Goal: Information Seeking & Learning: Learn about a topic

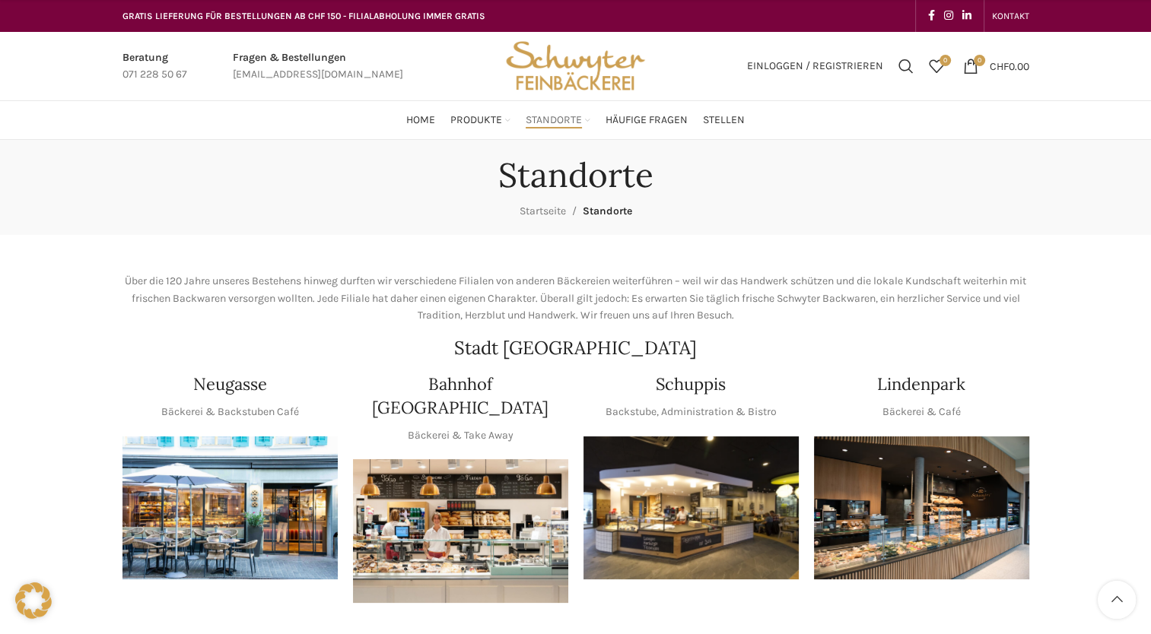
scroll to position [685, 0]
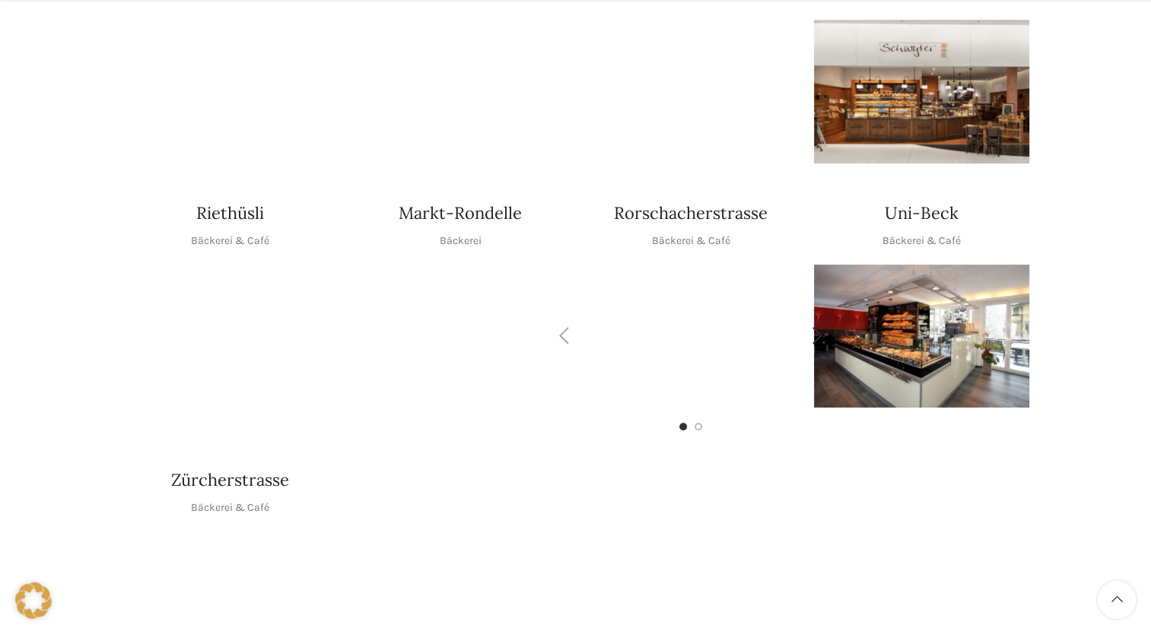
click at [642, 287] on img "1 / 2" at bounding box center [690, 336] width 215 height 143
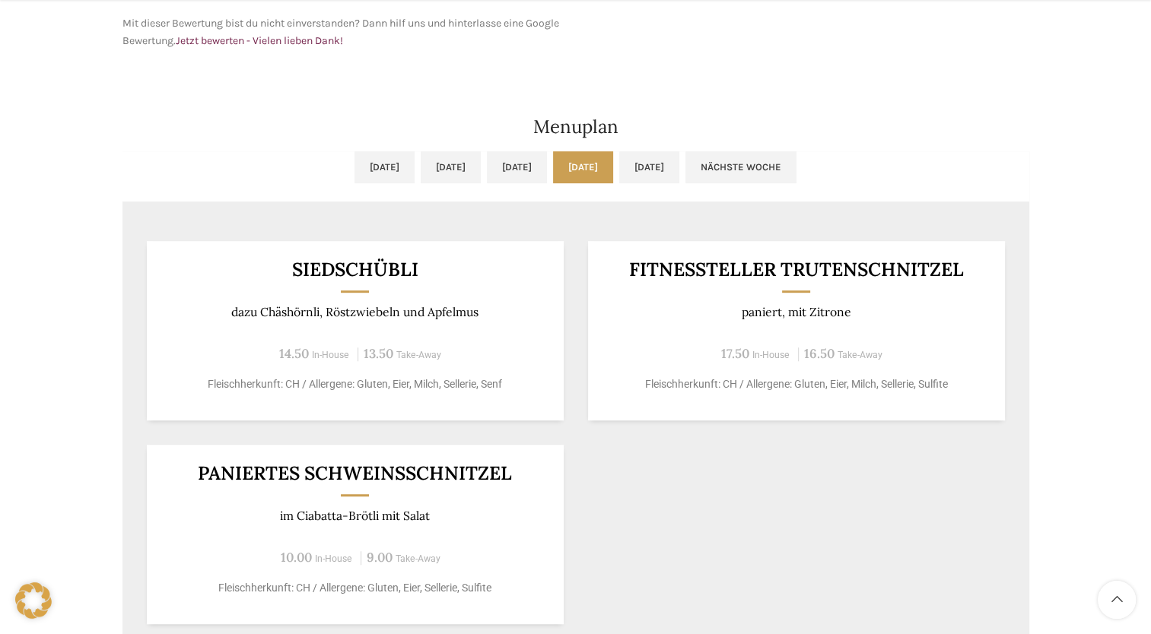
scroll to position [837, 0]
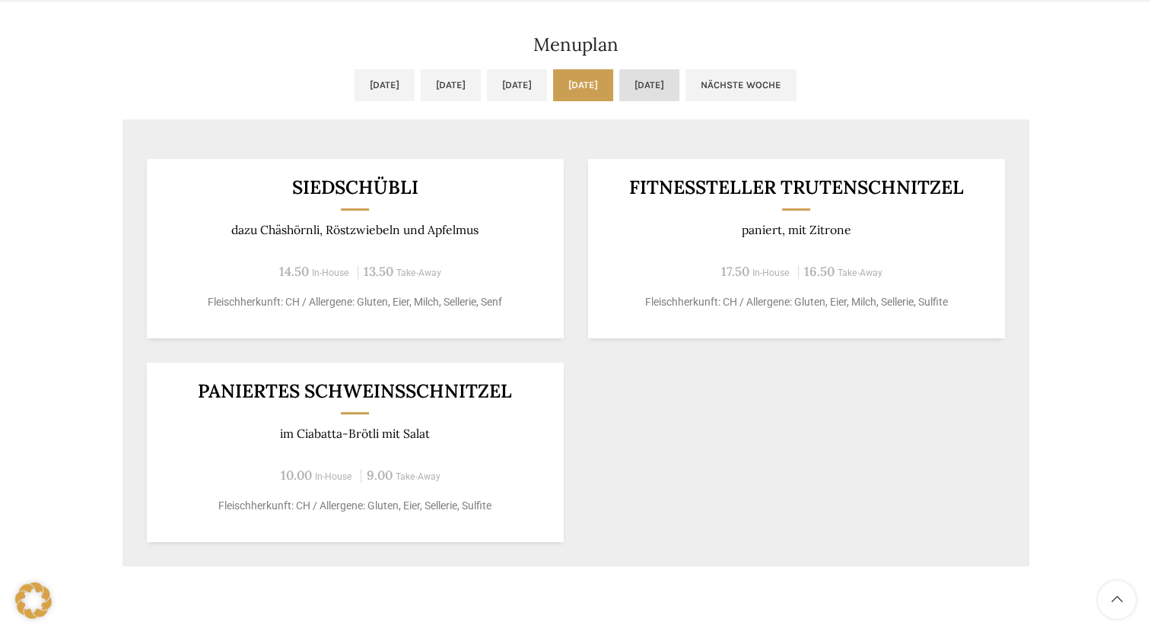
click at [679, 87] on link "[DATE]" at bounding box center [649, 85] width 60 height 32
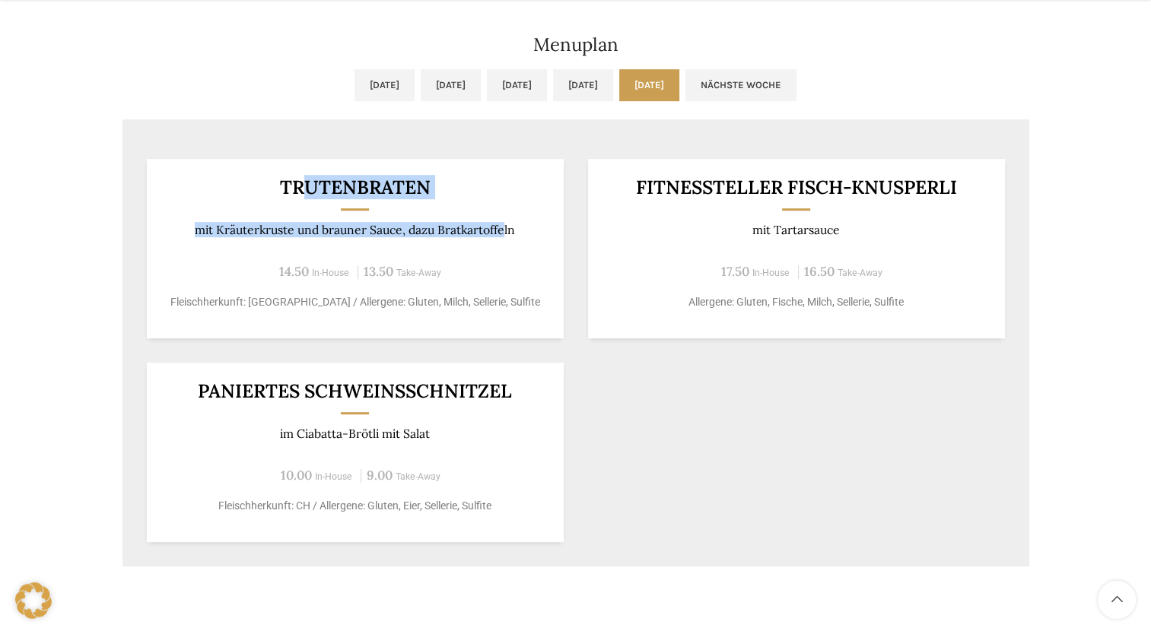
drag, startPoint x: 308, startPoint y: 189, endPoint x: 503, endPoint y: 216, distance: 196.5
click at [503, 216] on div "TRUTENBRATEN mit Kräuterkruste und brauner Sauce, dazu Bratkartoffeln 14.50 In-…" at bounding box center [355, 249] width 417 height 180
